Goal: Task Accomplishment & Management: Manage account settings

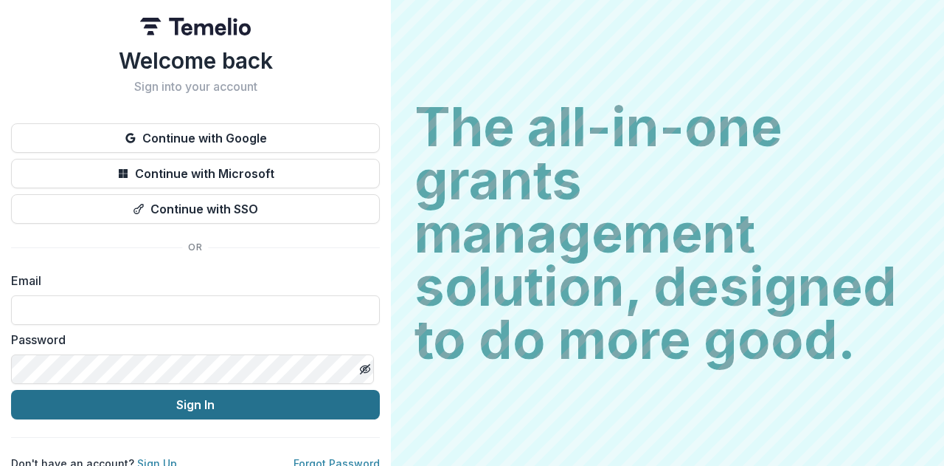
type input "**********"
click at [193, 407] on button "Sign In" at bounding box center [195, 405] width 369 height 30
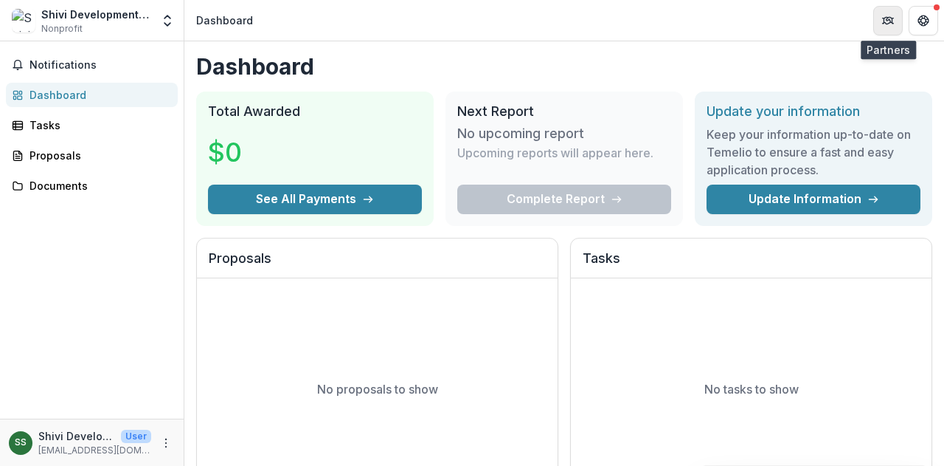
click at [891, 18] on icon "Partners" at bounding box center [890, 19] width 6 height 4
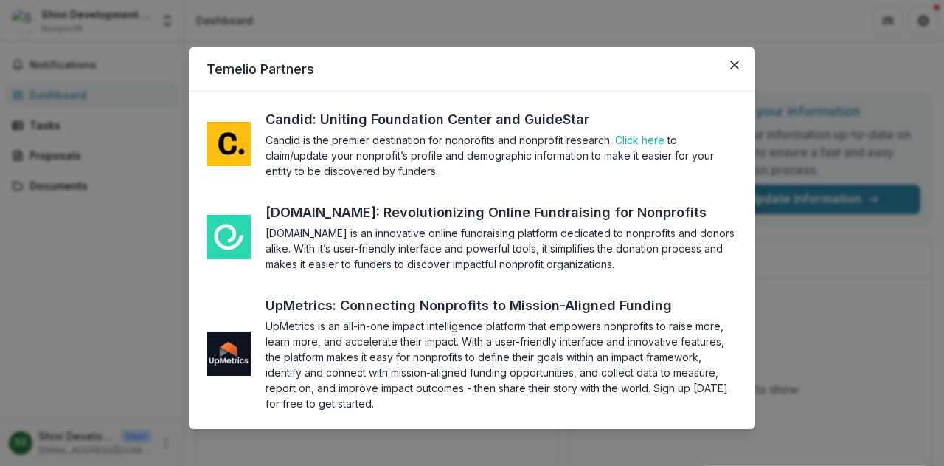
scroll to position [10, 0]
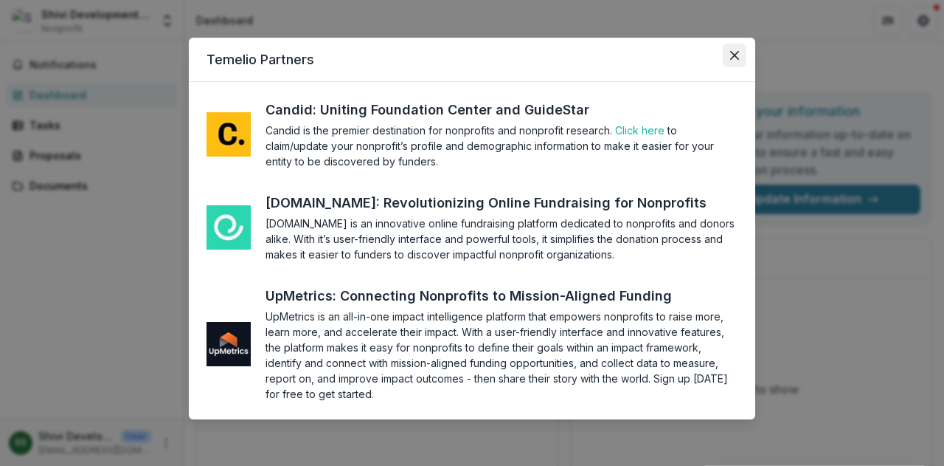
click at [734, 51] on icon "Close" at bounding box center [734, 55] width 9 height 9
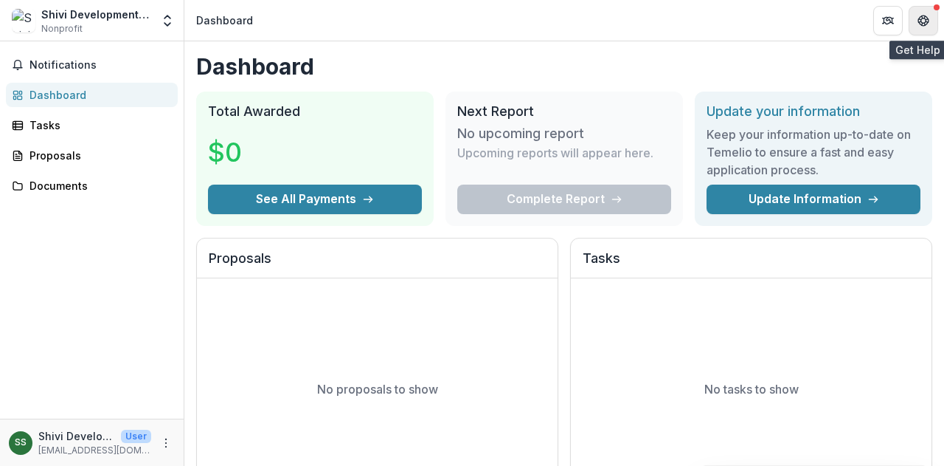
click at [926, 19] on icon "Get Help" at bounding box center [927, 20] width 3 height 4
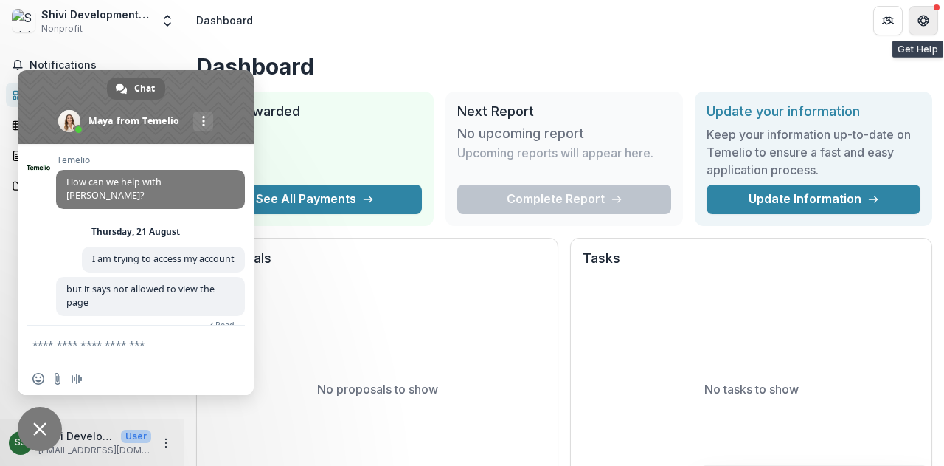
scroll to position [184, 0]
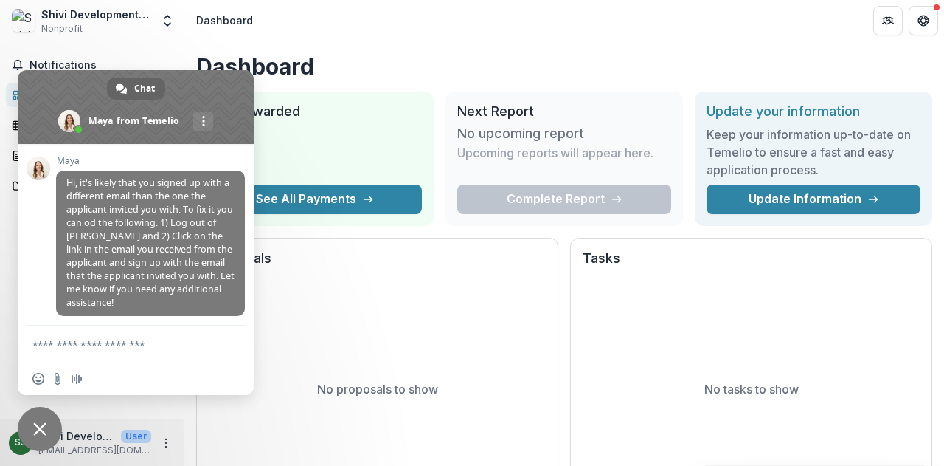
click at [429, 60] on h1 "Dashboard" at bounding box center [564, 66] width 736 height 27
click at [410, 60] on h1 "Dashboard" at bounding box center [564, 66] width 736 height 27
click at [926, 21] on icon "Get Help" at bounding box center [927, 20] width 3 height 4
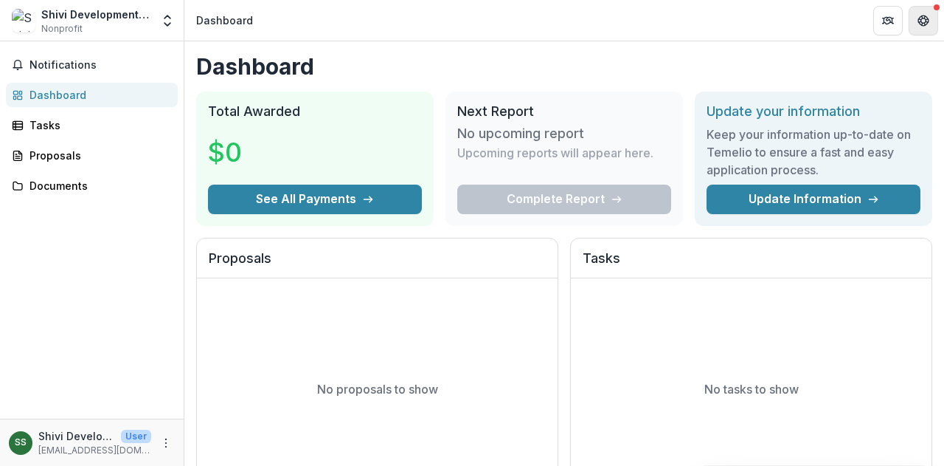
click at [926, 21] on icon "Get Help" at bounding box center [927, 20] width 3 height 4
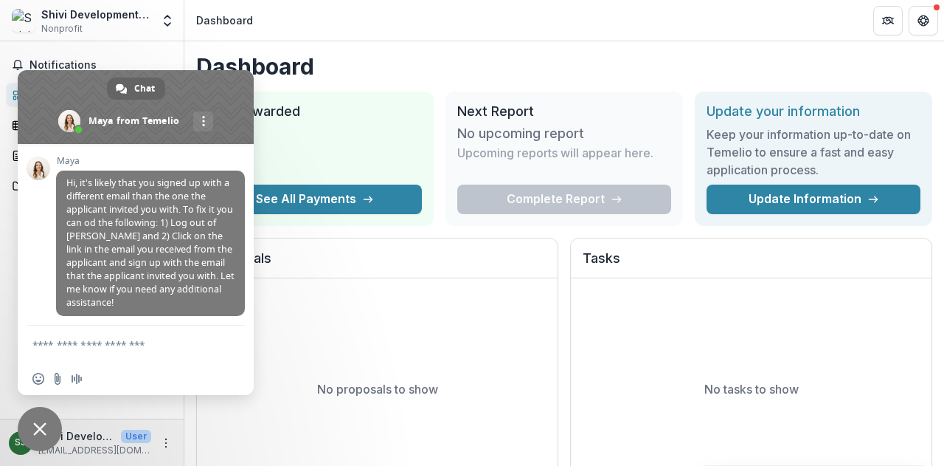
click at [779, 11] on header "Dashboard" at bounding box center [564, 20] width 760 height 41
click at [169, 29] on button "Open entity switcher" at bounding box center [167, 21] width 21 height 30
drag, startPoint x: 227, startPoint y: 89, endPoint x: 380, endPoint y: 77, distance: 154.0
click at [380, 77] on body "Skip to content Shivi Development Society Nonprofit Team Settings Settings Dash…" at bounding box center [472, 233] width 944 height 466
click at [202, 120] on span at bounding box center [203, 121] width 3 height 10
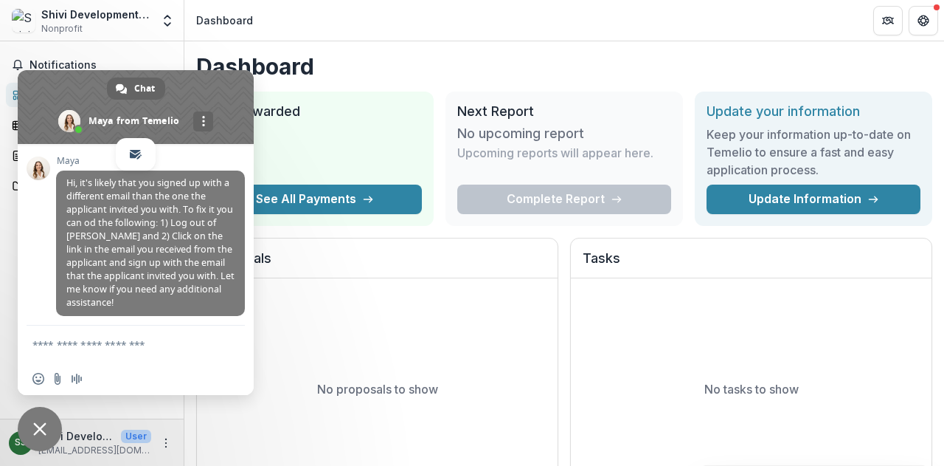
drag, startPoint x: 43, startPoint y: 94, endPoint x: 215, endPoint y: 77, distance: 172.8
click at [215, 77] on span at bounding box center [136, 107] width 236 height 74
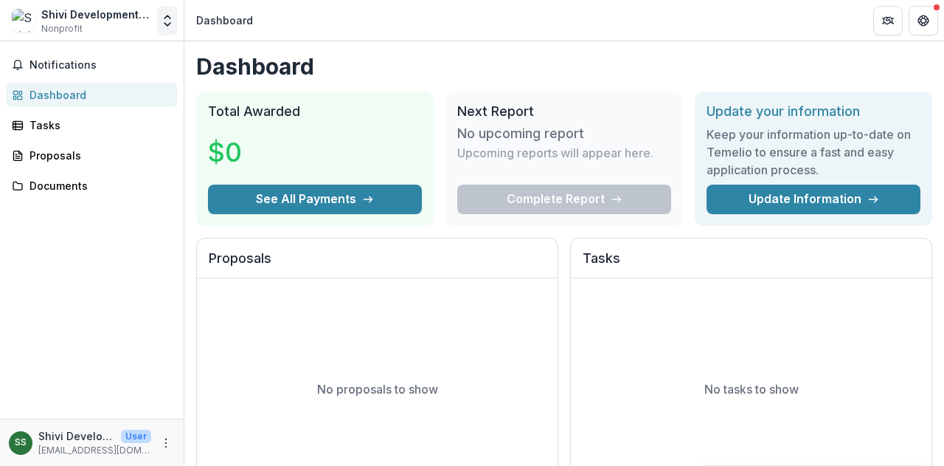
click at [162, 23] on icon "Open entity switcher" at bounding box center [167, 20] width 15 height 15
click at [170, 21] on icon "Open entity switcher" at bounding box center [167, 20] width 15 height 15
click at [167, 443] on icon "More" at bounding box center [166, 443] width 12 height 12
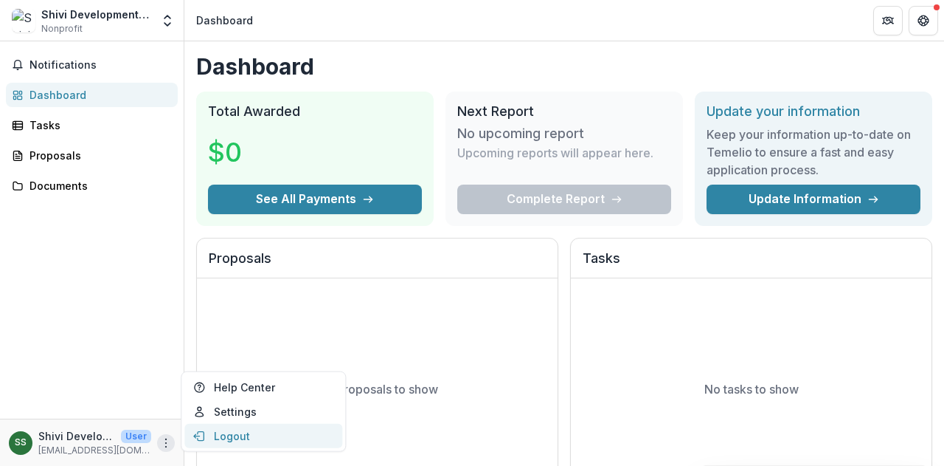
click at [254, 436] on button "Logout" at bounding box center [263, 436] width 158 height 24
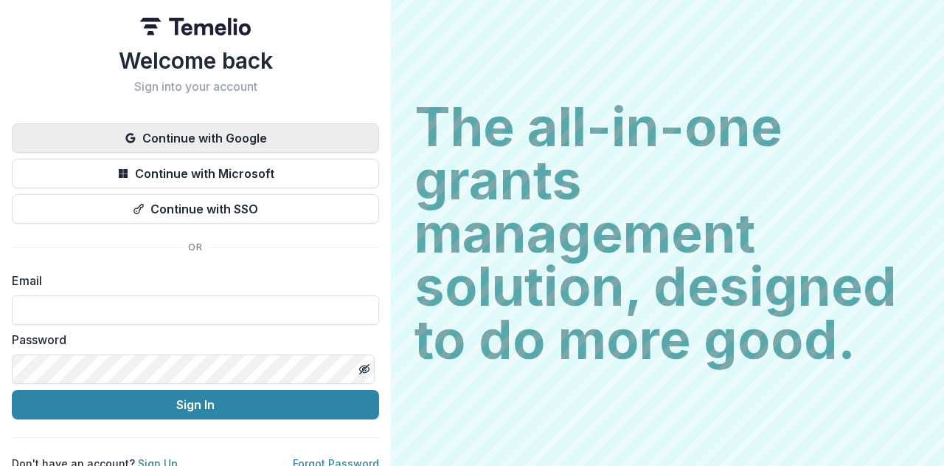
click at [238, 141] on button "Continue with Google" at bounding box center [195, 138] width 367 height 30
